Goal: Transaction & Acquisition: Obtain resource

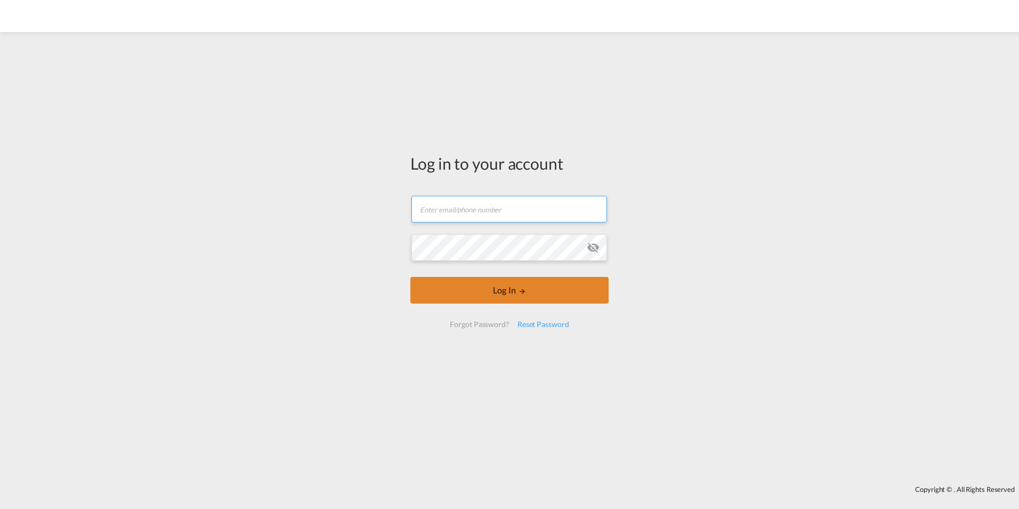
type input "[EMAIL_ADDRESS][DOMAIN_NAME]"
click at [550, 295] on button "Log In" at bounding box center [509, 290] width 198 height 27
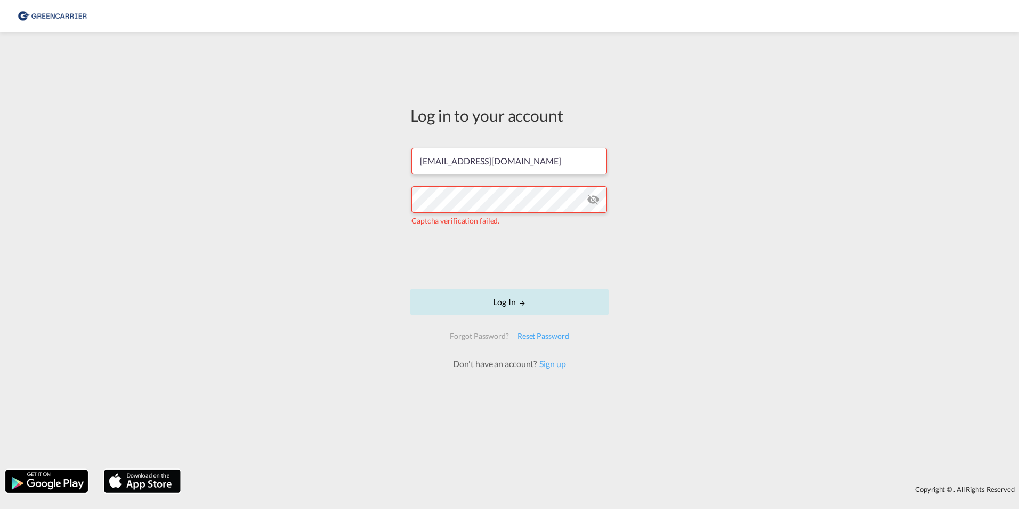
click at [524, 302] on md-icon "LOGIN" at bounding box center [522, 302] width 7 height 7
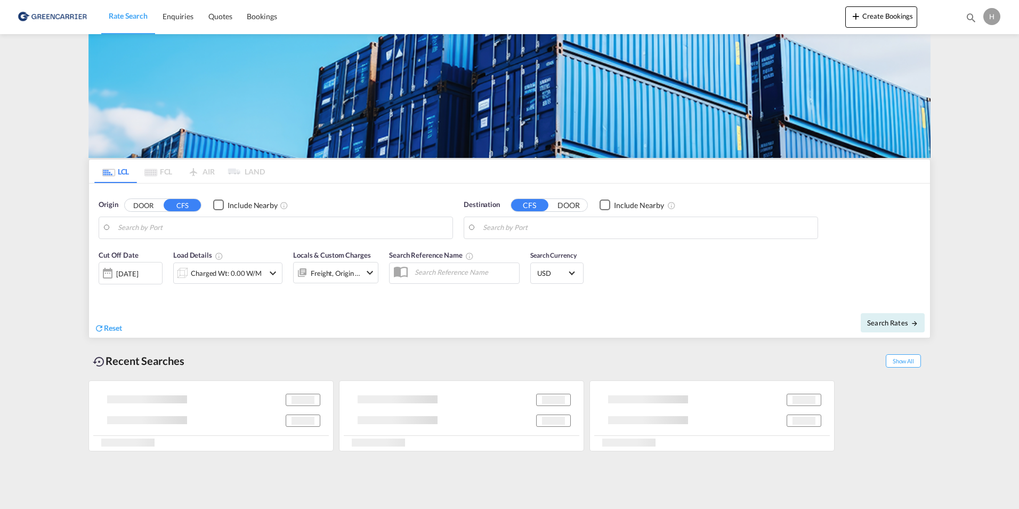
type input "DK-5700, [GEOGRAPHIC_DATA]"
type input "[GEOGRAPHIC_DATA], PHCEB"
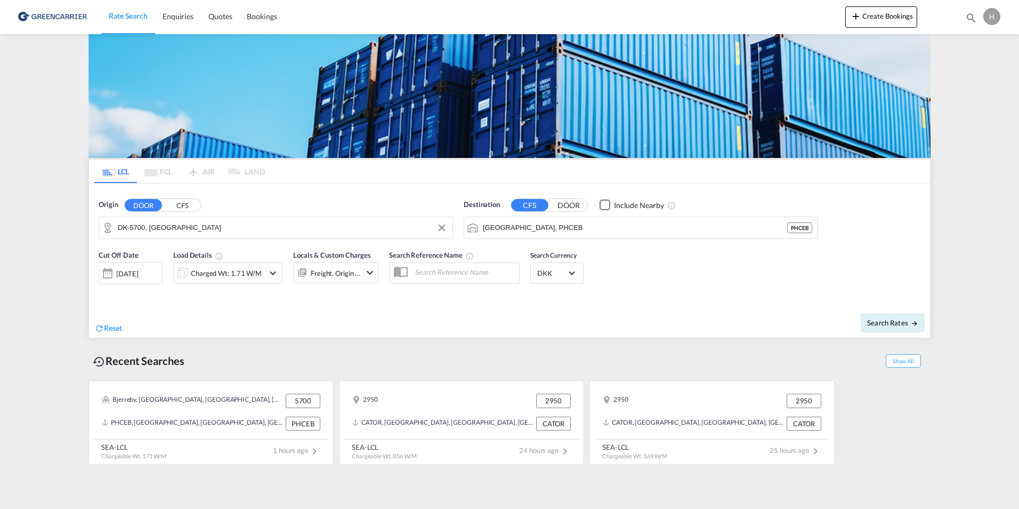
click at [220, 220] on input "DK-5700, [GEOGRAPHIC_DATA]" at bounding box center [282, 228] width 329 height 16
type input "a"
click at [139, 238] on md-autocomplete-wrap "DK-5700, Svendborg" at bounding box center [282, 230] width 329 height 21
click at [127, 232] on body "Rate Search Enquiries Quotes Bookings Rate Search Enquiries" at bounding box center [509, 254] width 1019 height 509
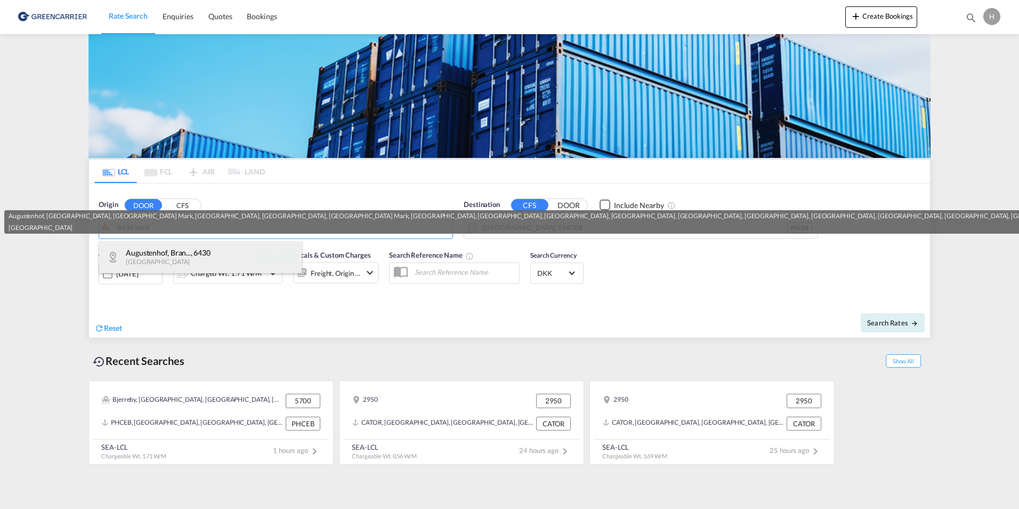
click at [159, 262] on div "Augustenhof, Bran... , 6430 Denmark DK-6430" at bounding box center [200, 257] width 203 height 32
type input "DK-6430, [GEOGRAPHIC_DATA], [GEOGRAPHIC_DATA], [GEOGRAPHIC_DATA] Mark, [GEOGRAP…"
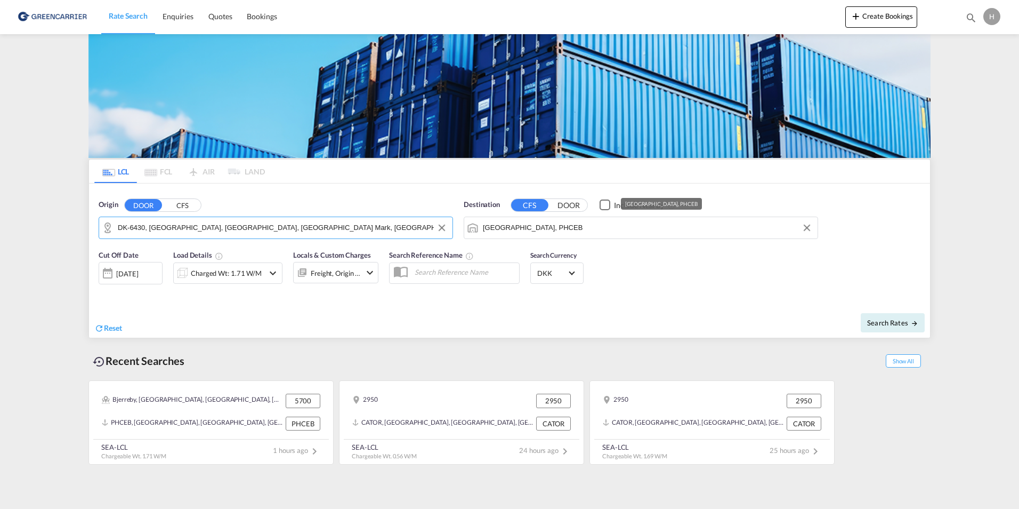
click at [614, 235] on input "[GEOGRAPHIC_DATA], PHCEB" at bounding box center [647, 228] width 329 height 16
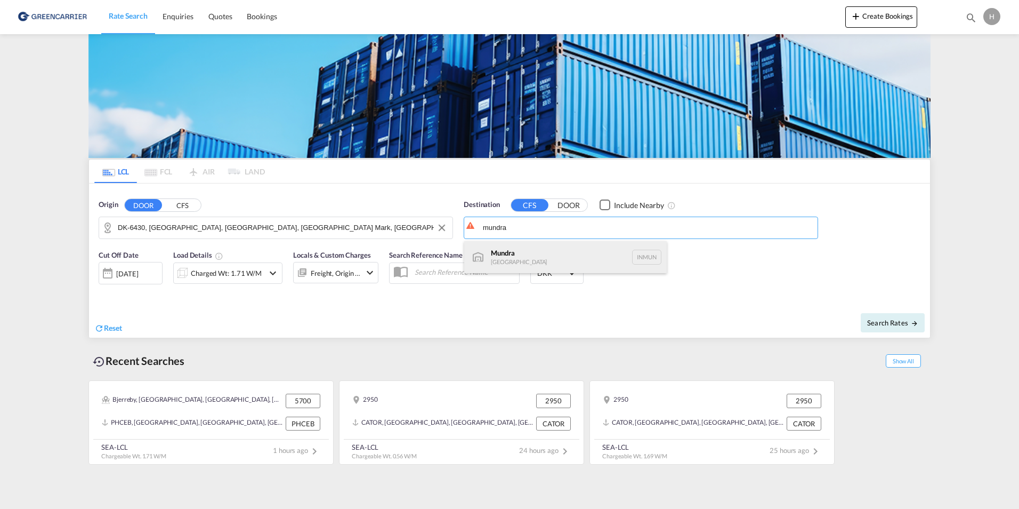
click at [590, 269] on div "Mundra [GEOGRAPHIC_DATA] INMUN" at bounding box center [565, 257] width 203 height 32
type input "Mundra, INMUN"
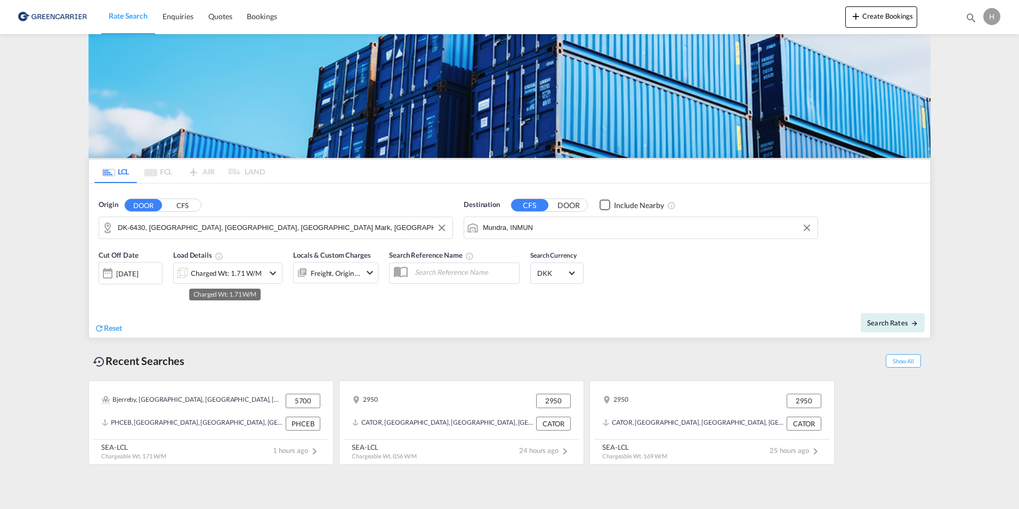
click at [219, 268] on div "Charged Wt: 1.71 W/M" at bounding box center [226, 272] width 71 height 15
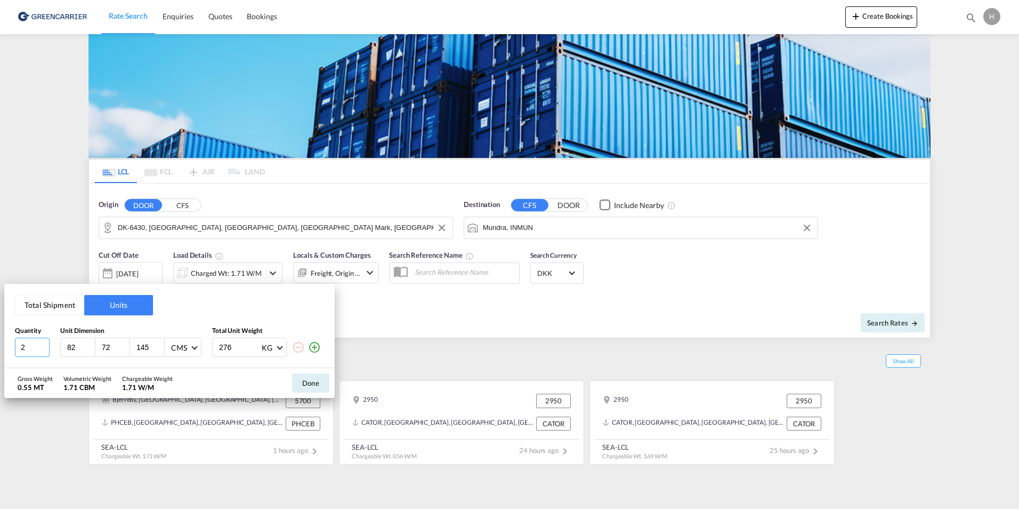
click at [34, 343] on input "2" at bounding box center [32, 346] width 35 height 19
type input "6"
type input "120"
type input "80"
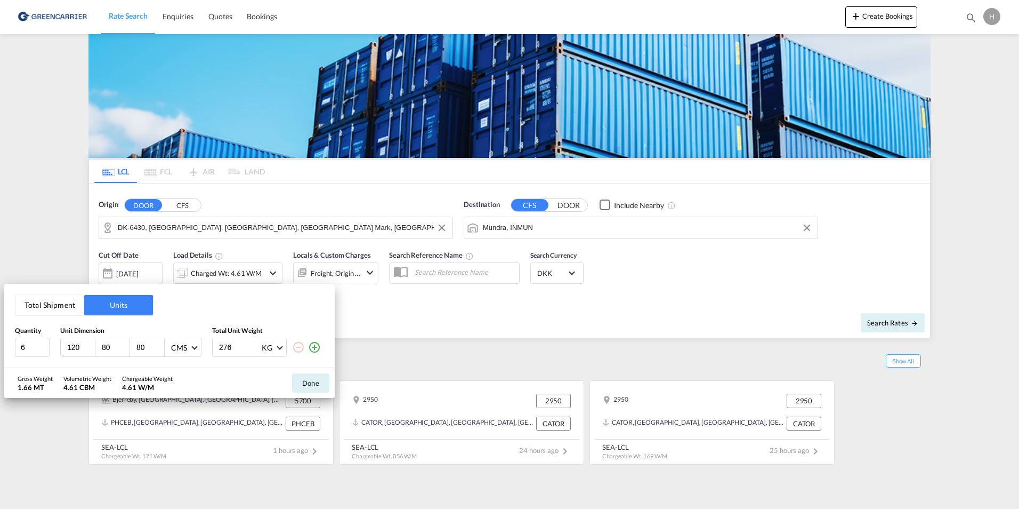
drag, startPoint x: 235, startPoint y: 350, endPoint x: 168, endPoint y: 350, distance: 66.6
click at [168, 350] on div "6 120 80 80 CMS CMS Inches 276 KG KG LB" at bounding box center [169, 346] width 309 height 19
type input "900"
click at [306, 384] on button "Done" at bounding box center [310, 382] width 37 height 19
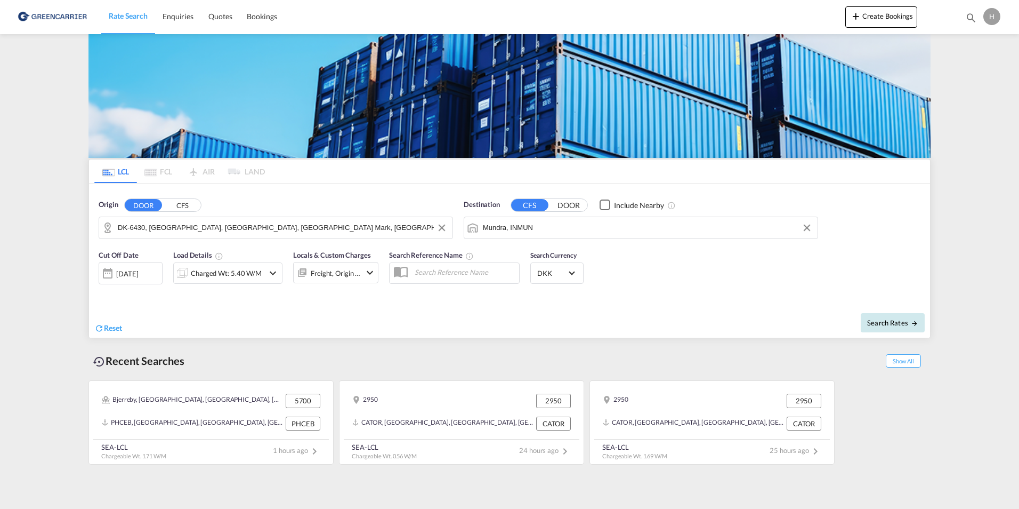
click at [872, 323] on span "Search Rates" at bounding box center [892, 322] width 51 height 9
type input "6430 to INMUN / [DATE]"
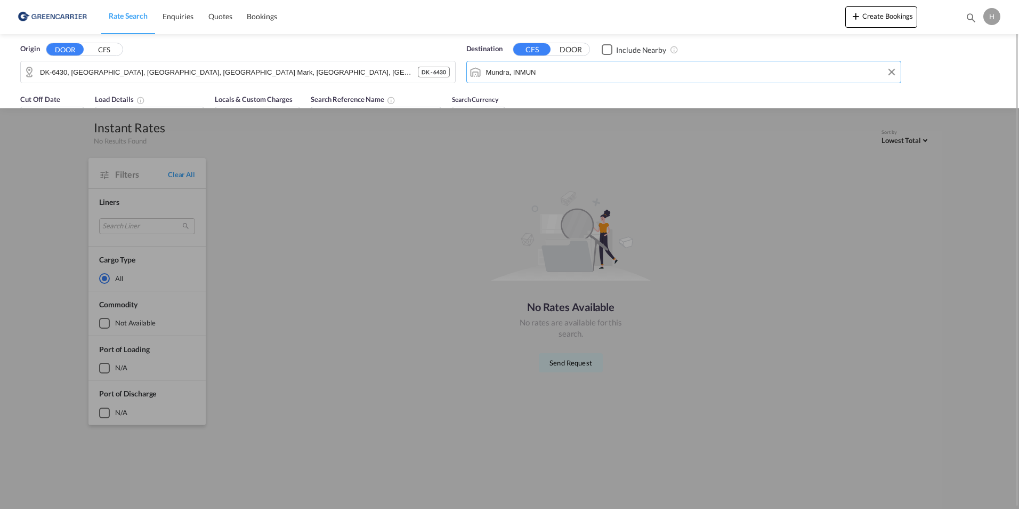
click at [558, 74] on input "Mundra, INMUN" at bounding box center [691, 72] width 410 height 16
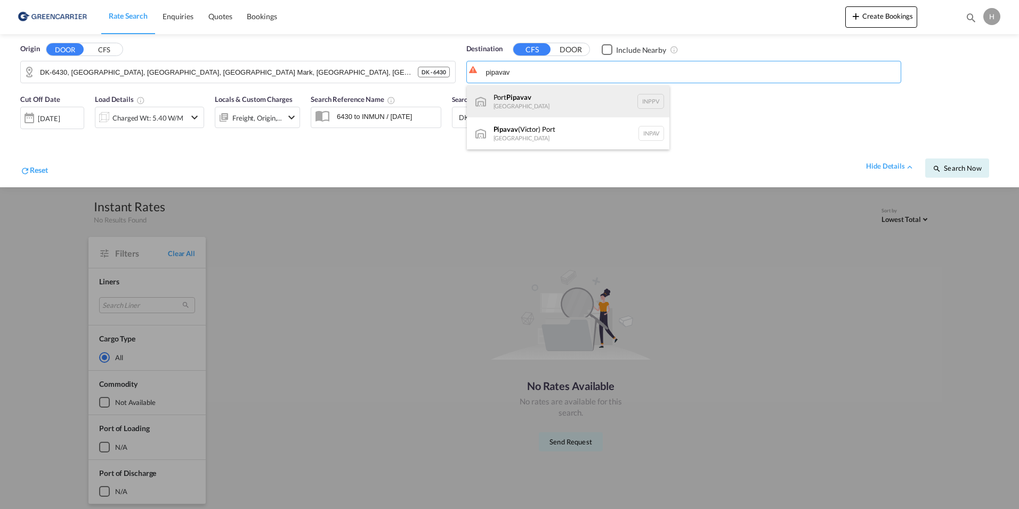
click at [554, 90] on div "Port Pipavav [GEOGRAPHIC_DATA] INPPV" at bounding box center [568, 101] width 203 height 32
type input "Port Pipavav, INPPV"
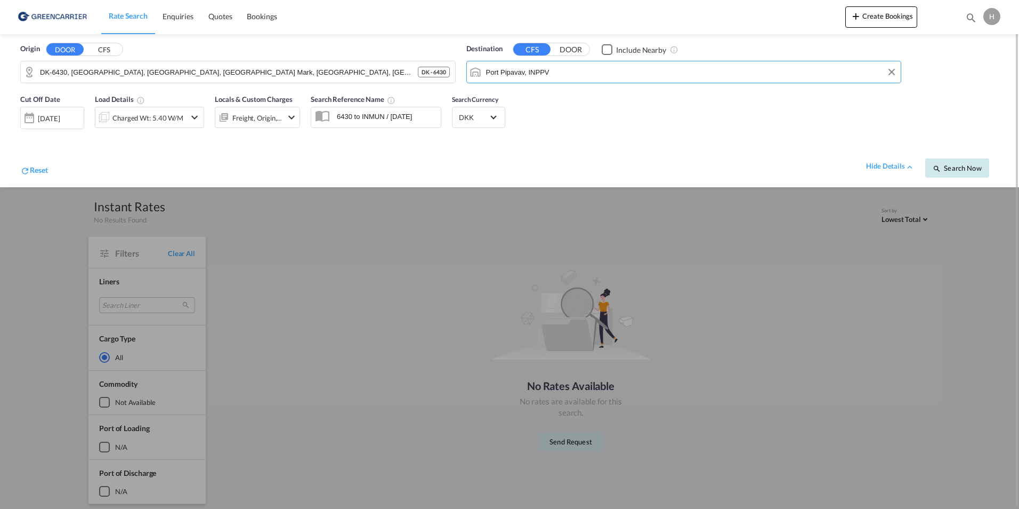
click at [963, 173] on button "Search Now" at bounding box center [957, 167] width 64 height 19
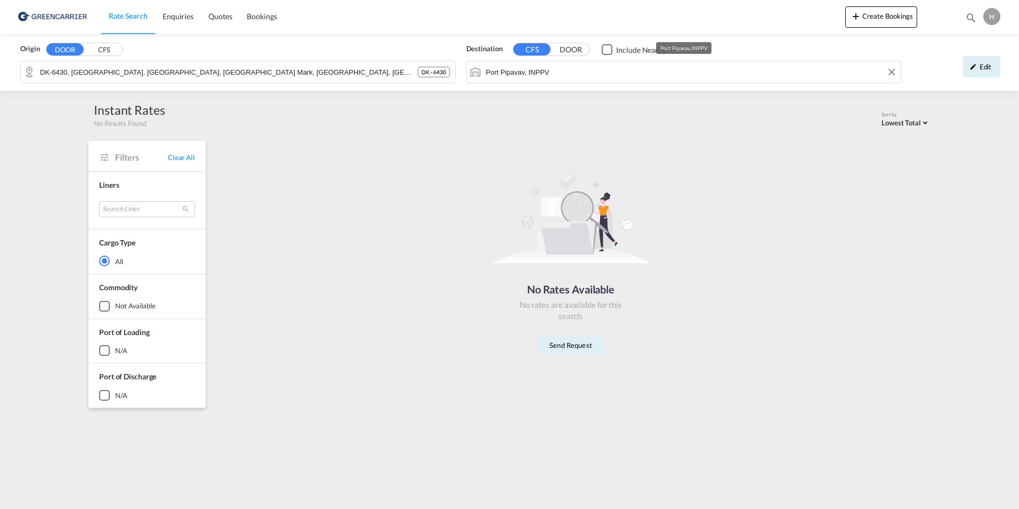
click at [568, 79] on input "Port Pipavav, INPPV" at bounding box center [691, 72] width 410 height 16
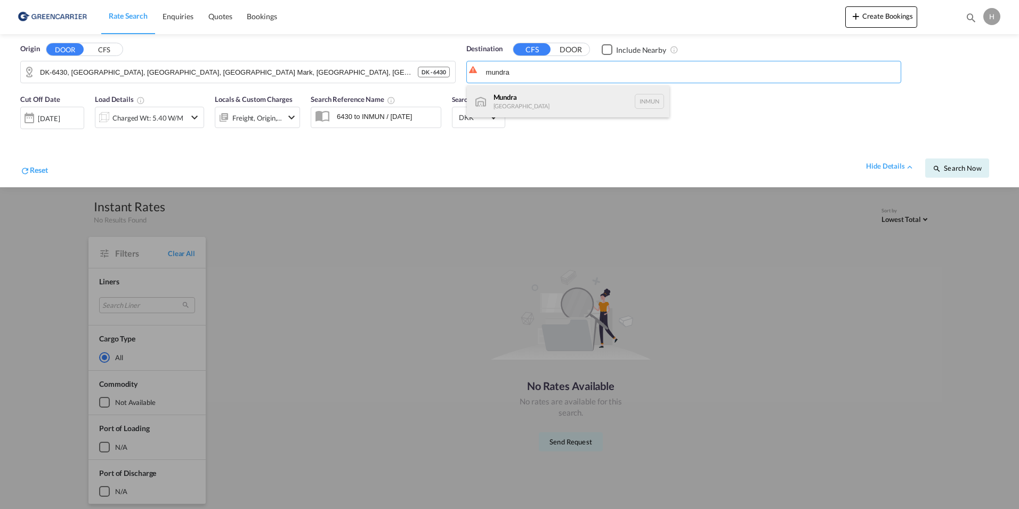
click at [525, 99] on div "Mundra [GEOGRAPHIC_DATA] INMUN" at bounding box center [568, 101] width 203 height 32
type input "Mundra, INMUN"
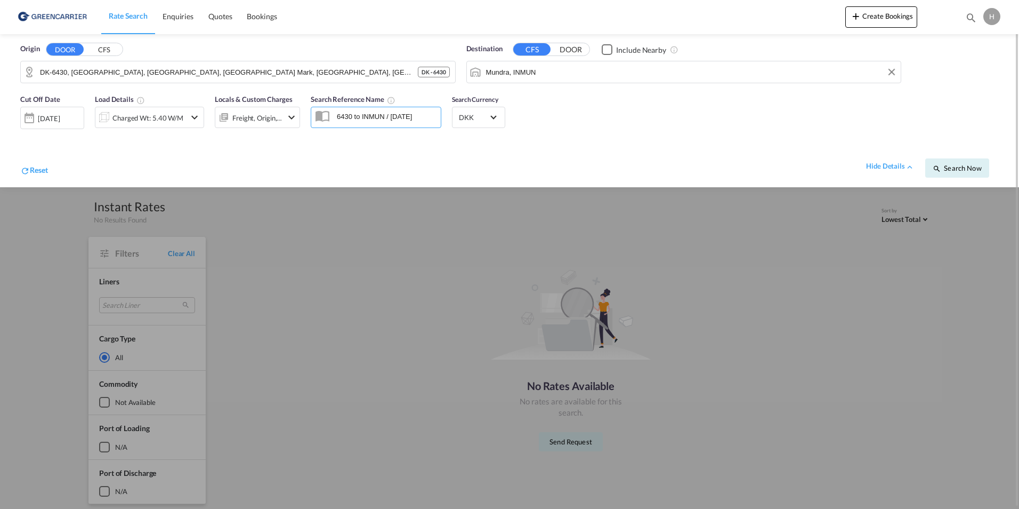
click at [413, 119] on input "6430 to INMUN / [DATE]" at bounding box center [386, 116] width 109 height 16
click at [441, 119] on div "Search Reference Name 6430 to INMUN / [DATE]" at bounding box center [375, 114] width 141 height 53
click at [37, 119] on div at bounding box center [29, 117] width 17 height 21
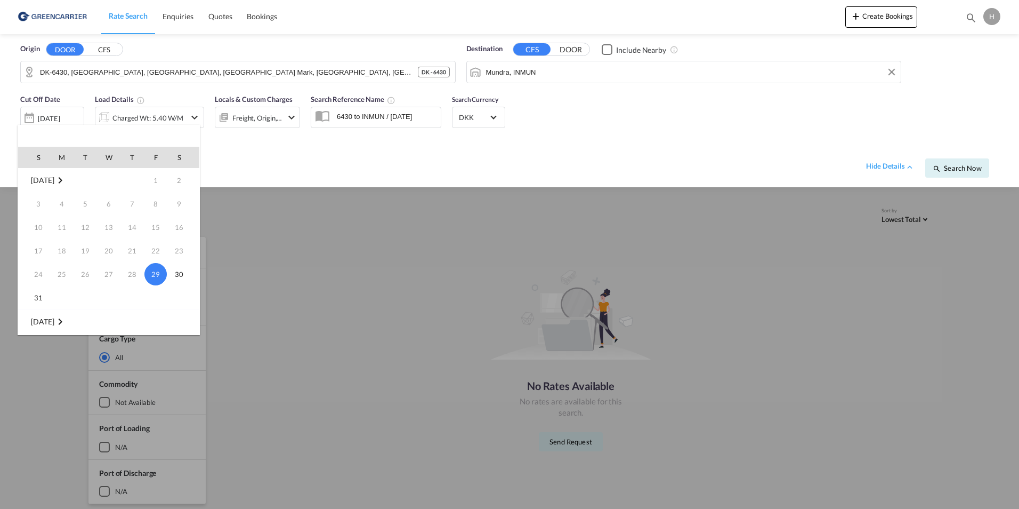
click at [67, 176] on md-icon "August 2025" at bounding box center [60, 180] width 13 height 13
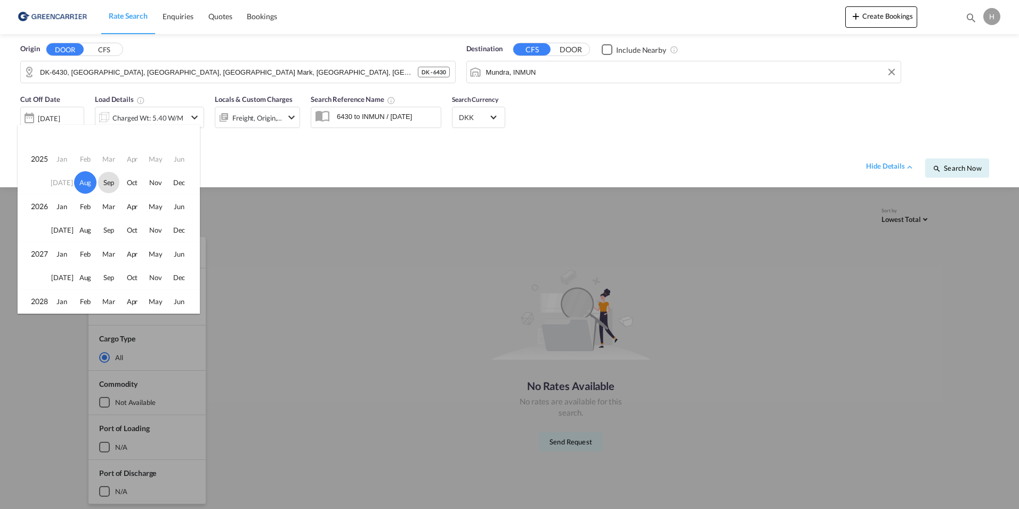
click at [109, 186] on span "Sep" at bounding box center [108, 182] width 21 height 21
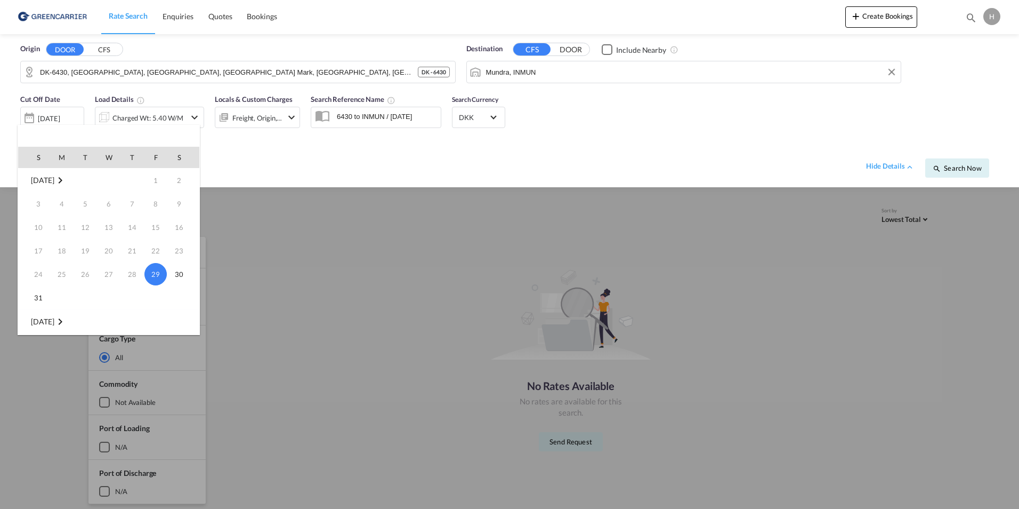
scroll to position [141, 0]
click at [108, 274] on span "24" at bounding box center [108, 273] width 21 height 21
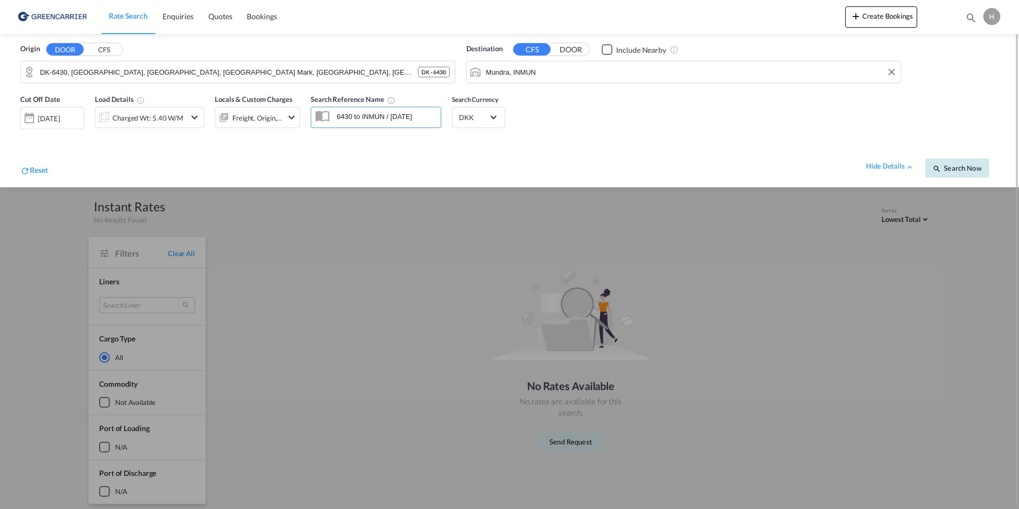
click at [958, 167] on span "Search Now" at bounding box center [957, 168] width 49 height 9
